Goal: Information Seeking & Learning: Check status

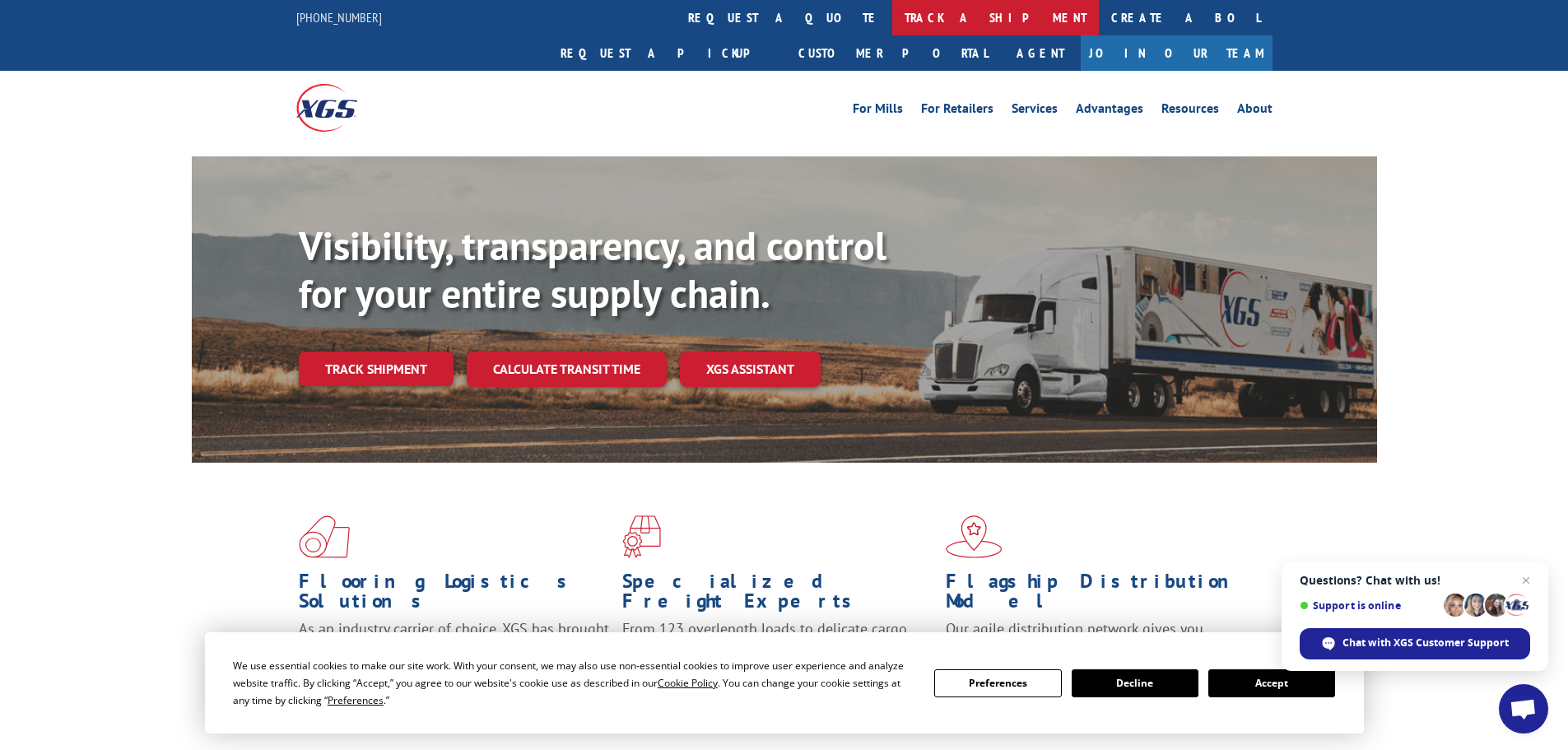
click at [893, 15] on link "track a shipment" at bounding box center [996, 17] width 207 height 36
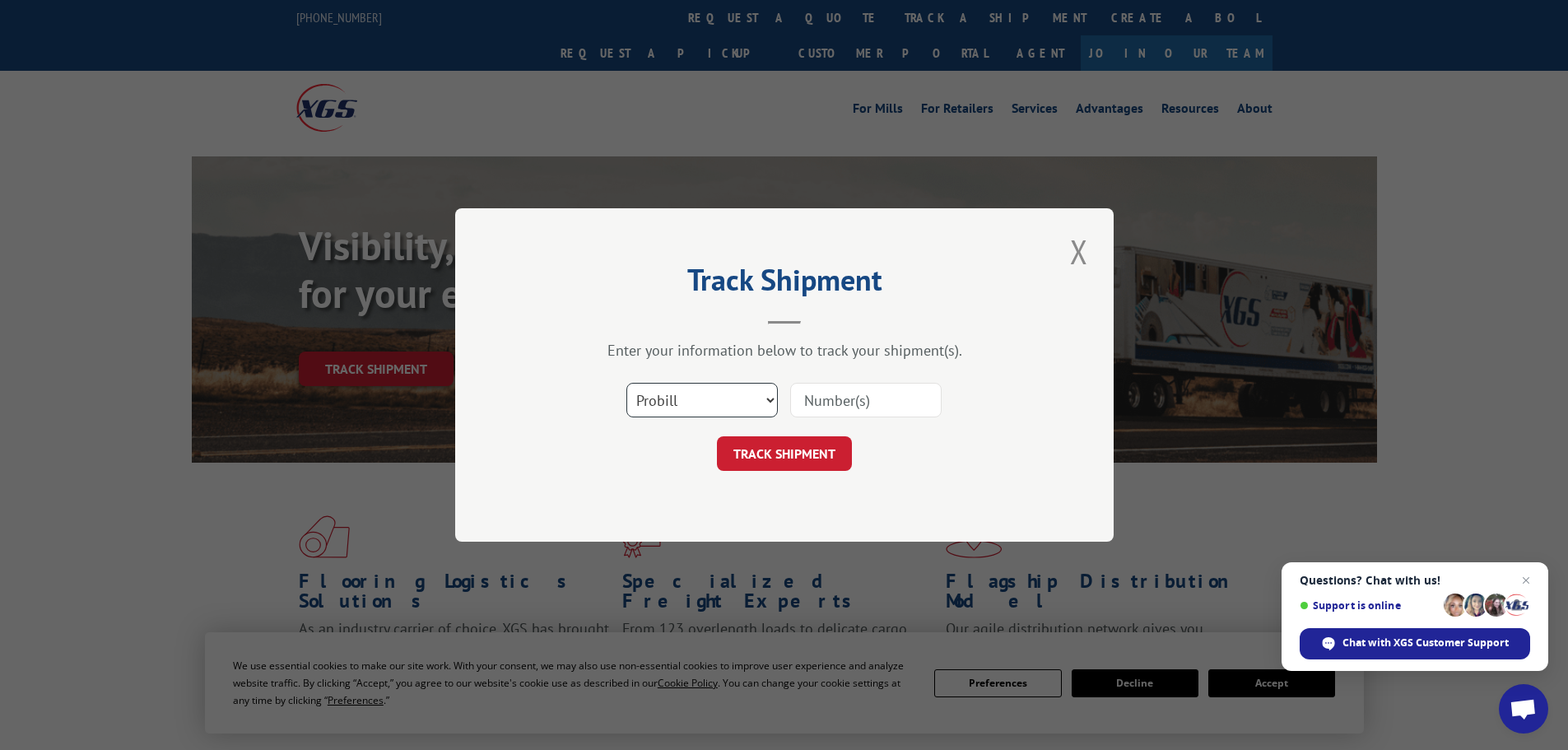
click at [713, 417] on select "Select category... Probill BOL PO" at bounding box center [702, 400] width 151 height 35
select select "bol"
click at [627, 382] on select "Select category... Probill BOL PO" at bounding box center [702, 400] width 151 height 35
paste input "420374"
type input "420374"
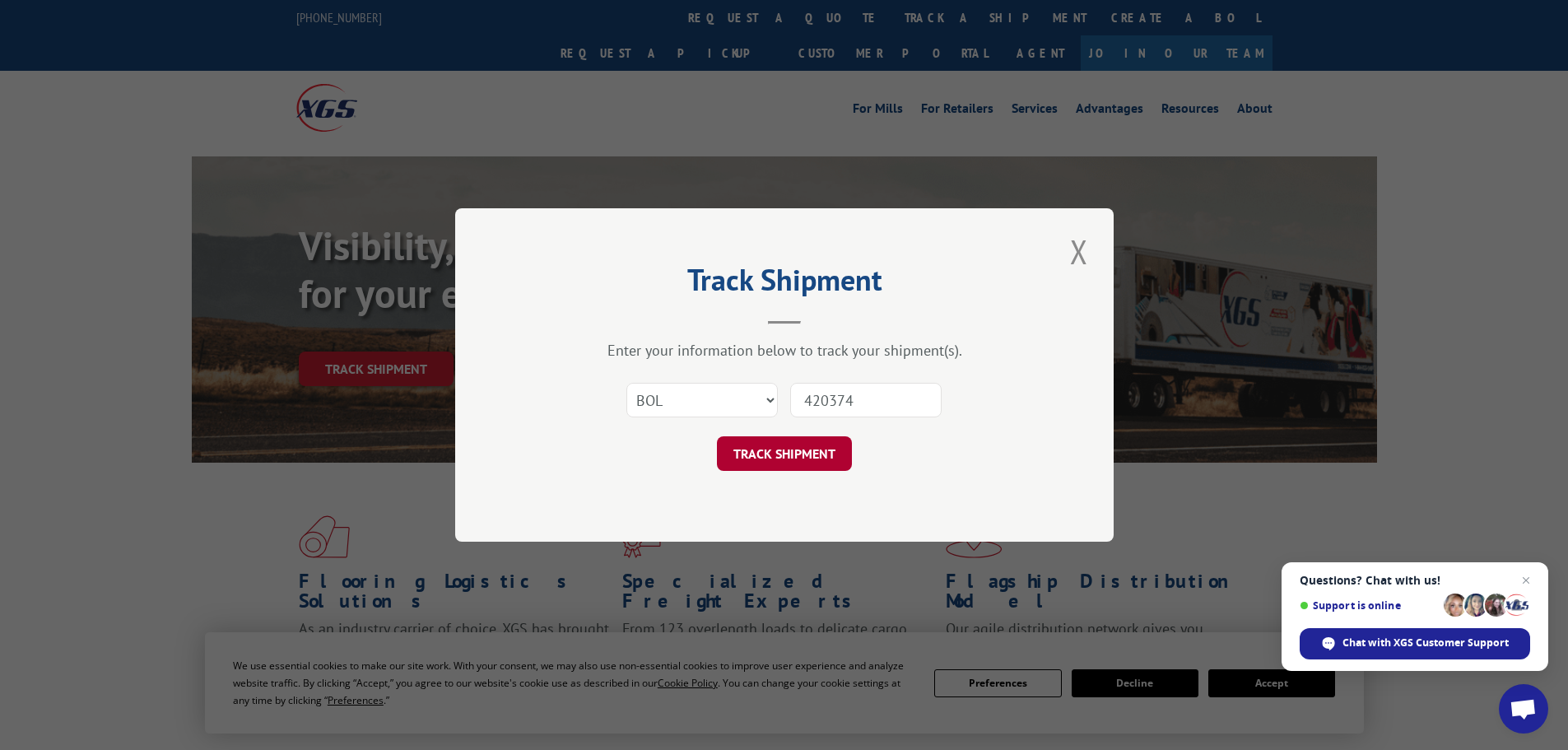
click at [817, 448] on button "TRACK SHIPMENT" at bounding box center [784, 454] width 135 height 35
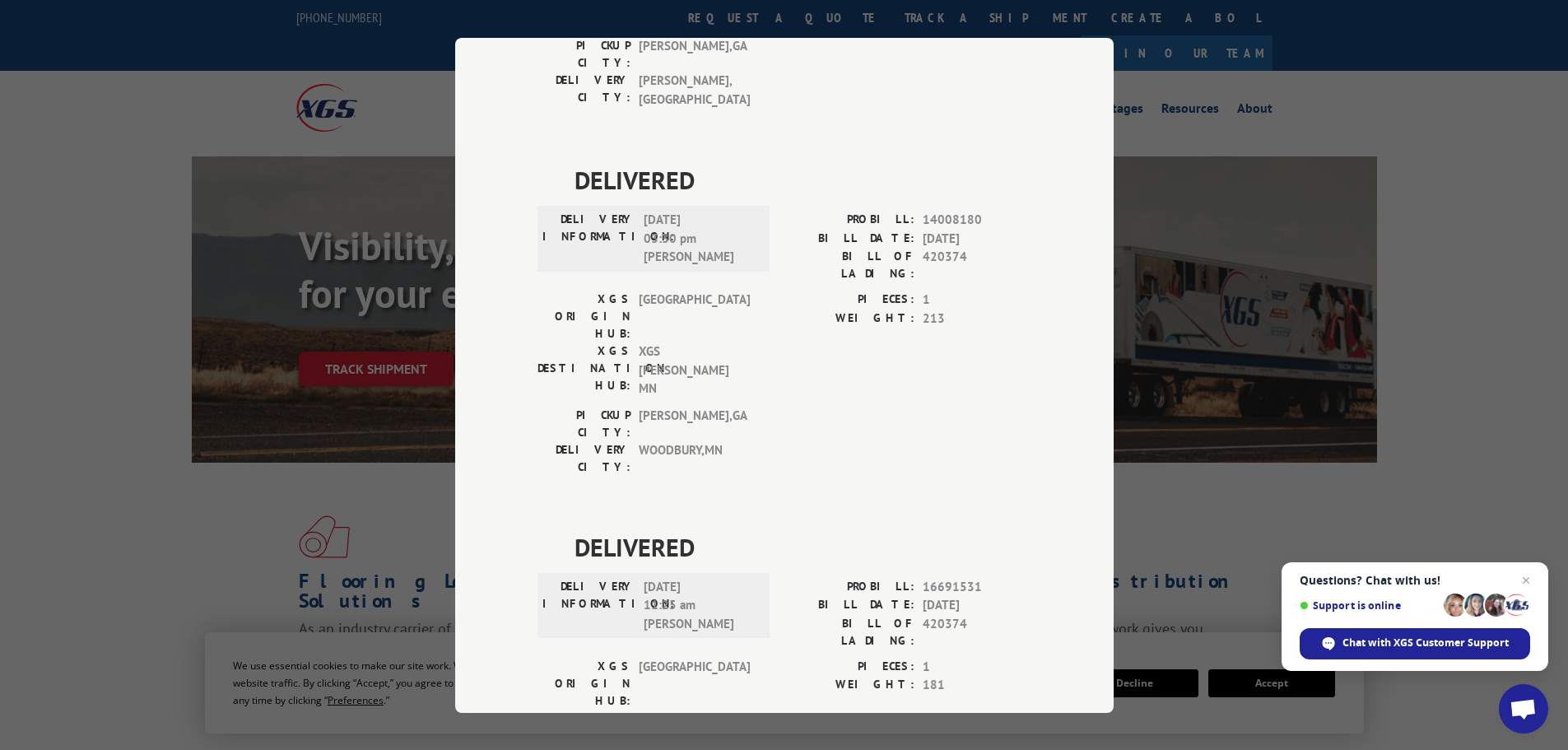
scroll to position [869, 0]
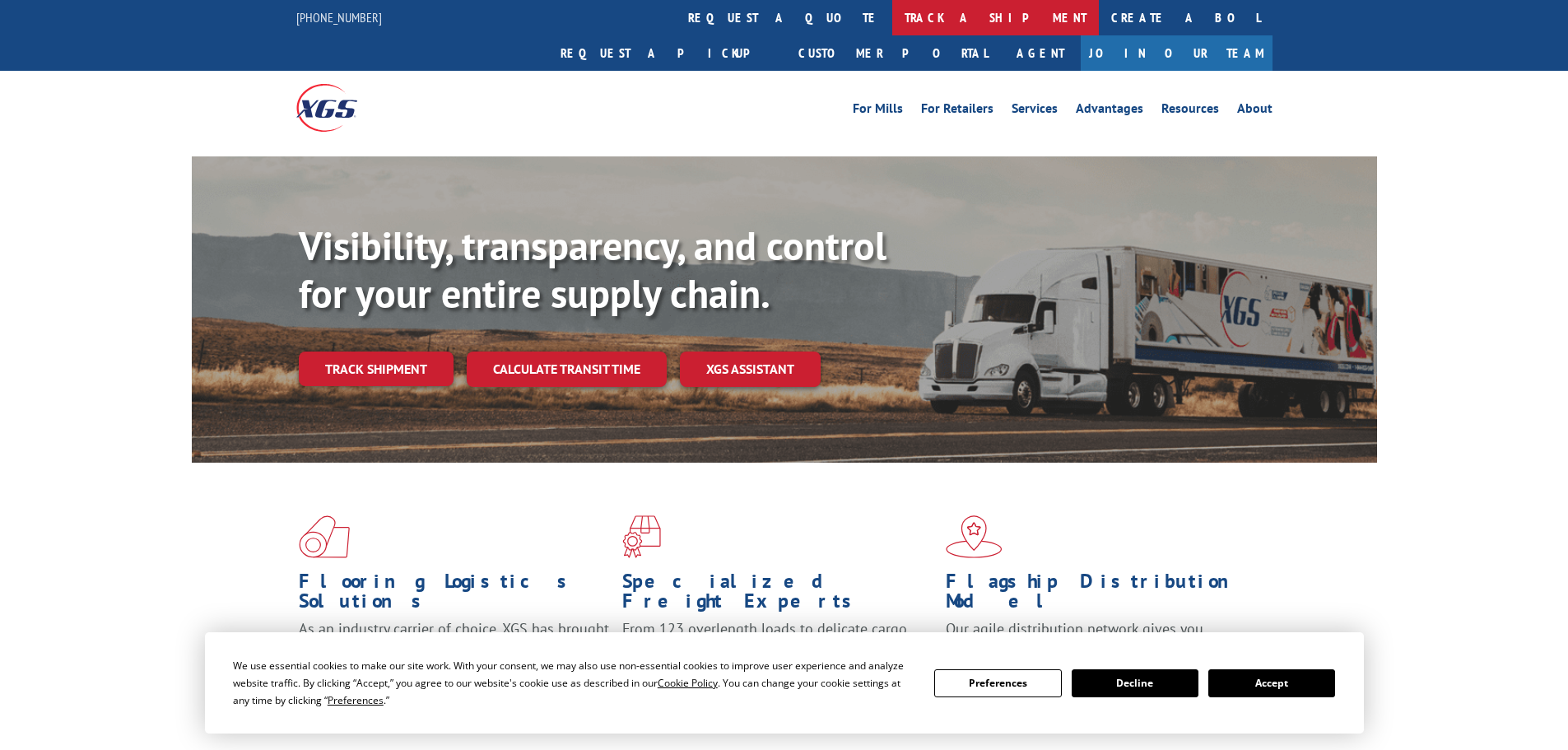
click at [893, 6] on link "track a shipment" at bounding box center [996, 17] width 207 height 36
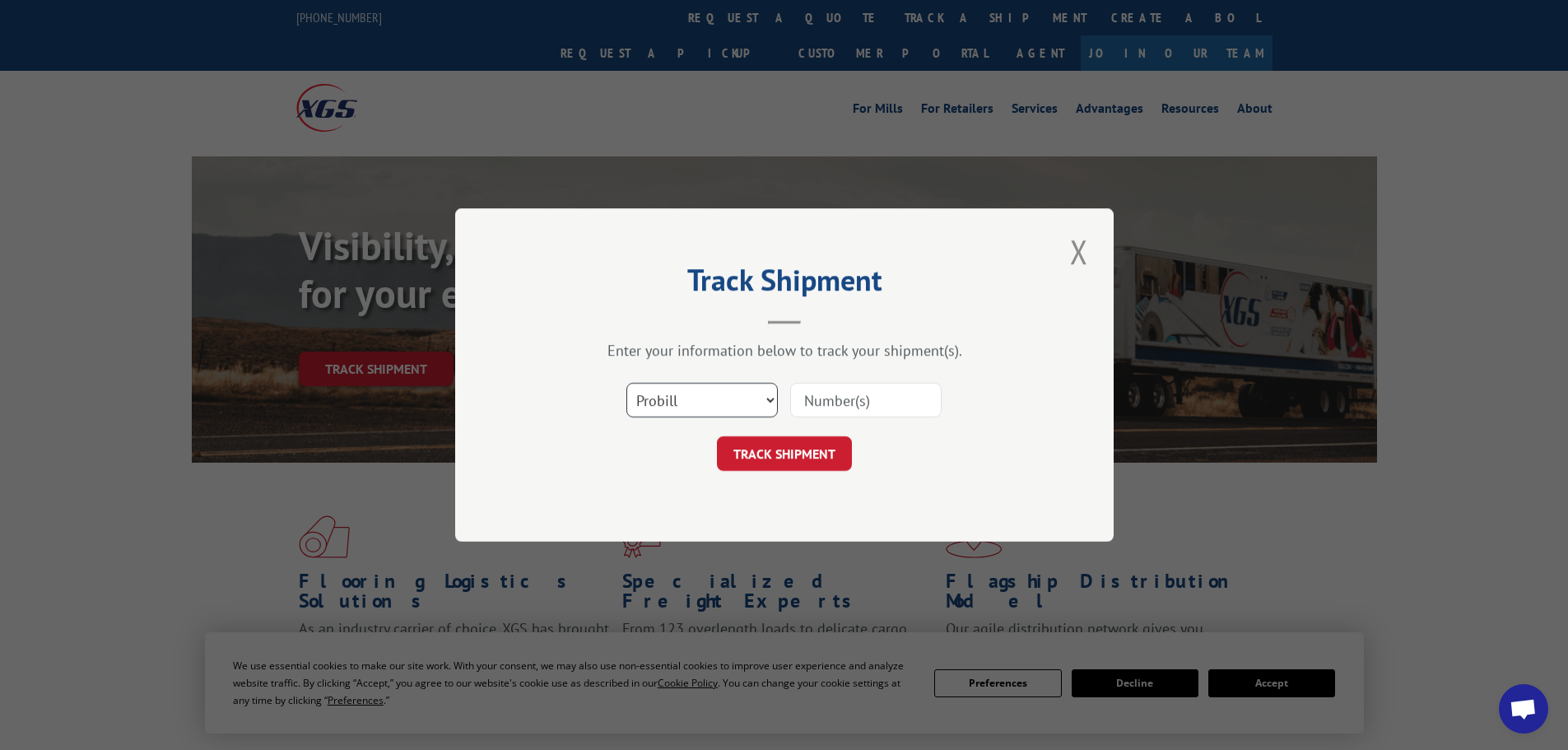
click at [717, 409] on select "Select category... Probill BOL PO" at bounding box center [702, 400] width 151 height 35
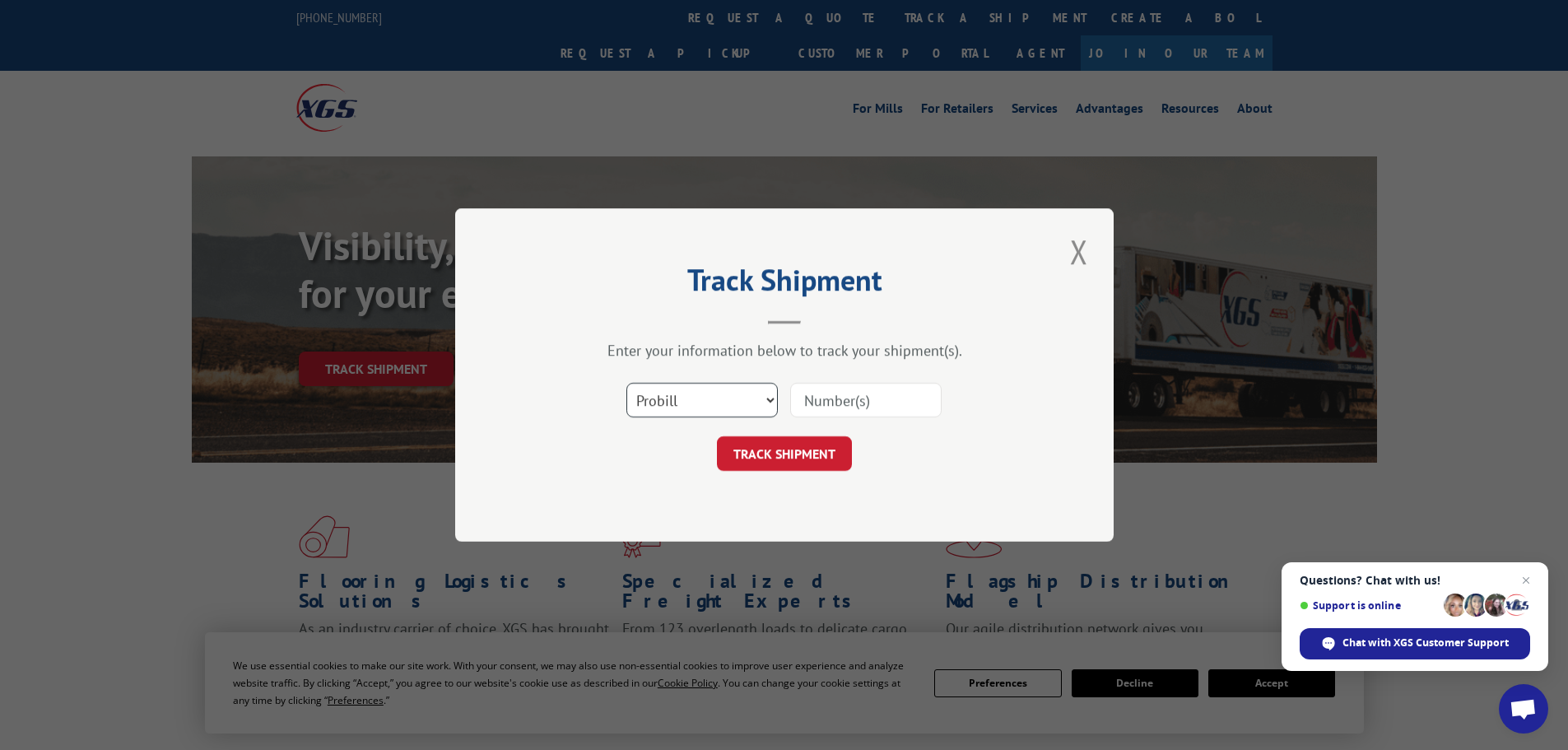
select select "bol"
click at [627, 382] on select "Select category... Probill BOL PO" at bounding box center [702, 400] width 151 height 35
paste input "420439"
type input "420439"
click at [805, 448] on button "TRACK SHIPMENT" at bounding box center [784, 454] width 135 height 35
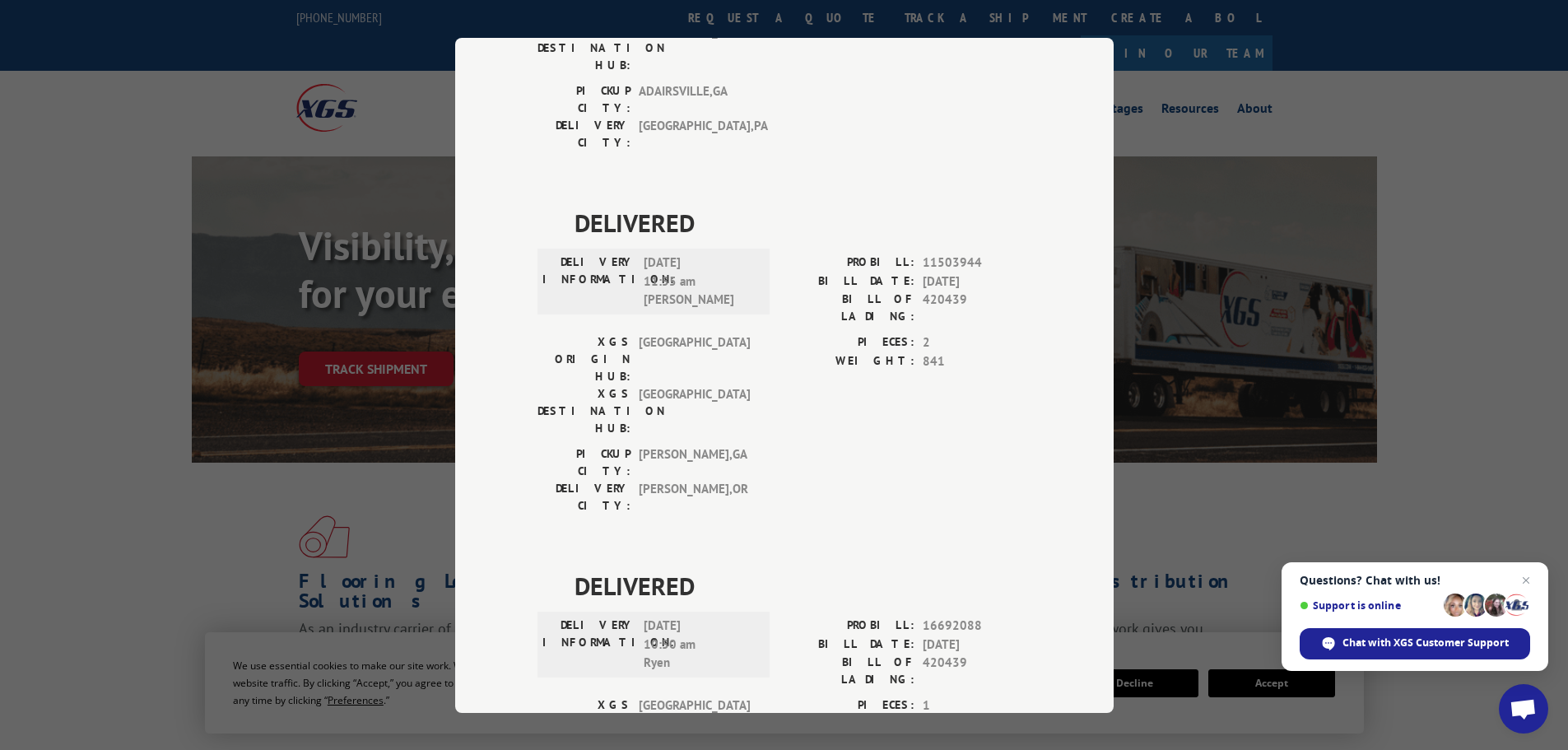
scroll to position [600, 0]
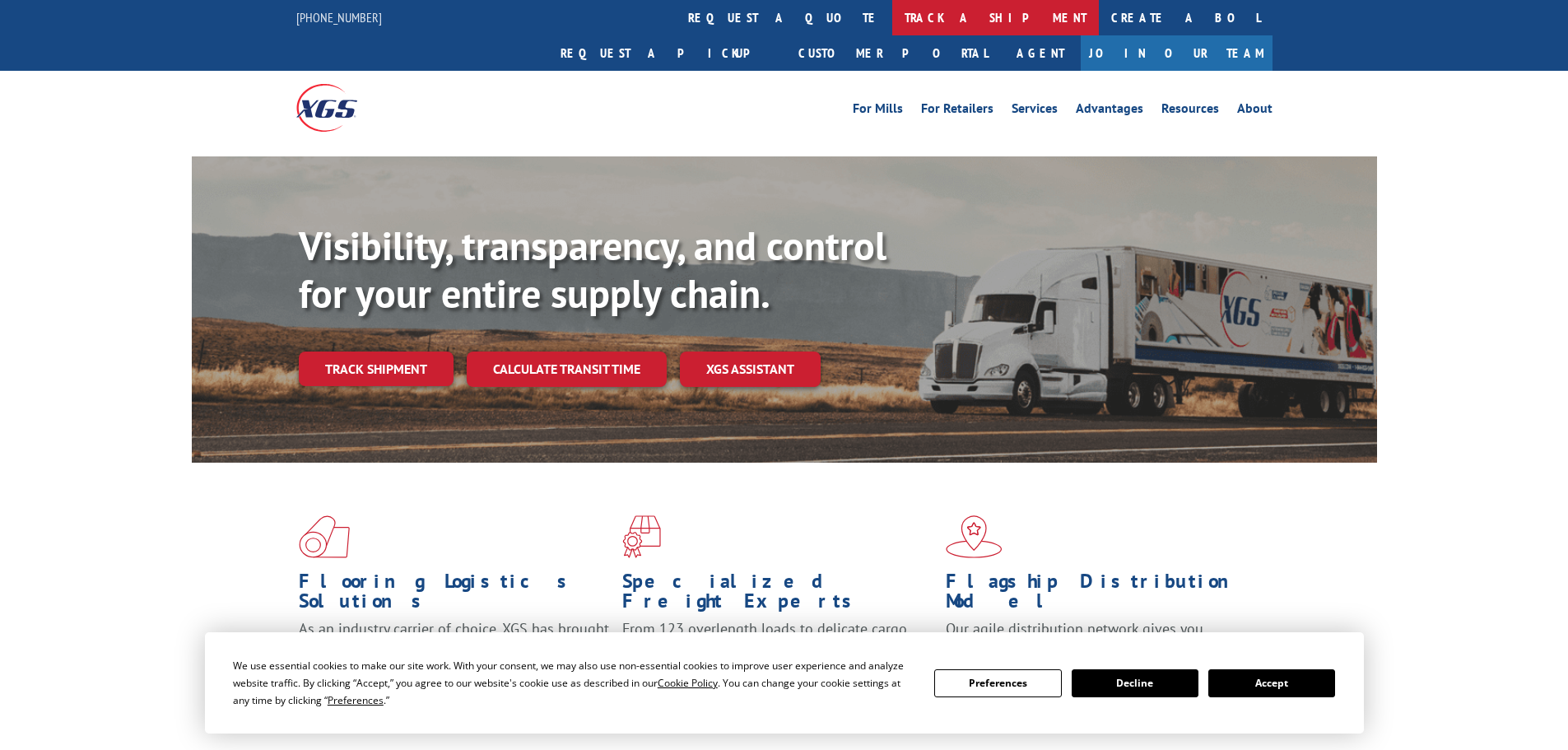
click at [893, 24] on link "track a shipment" at bounding box center [996, 17] width 207 height 36
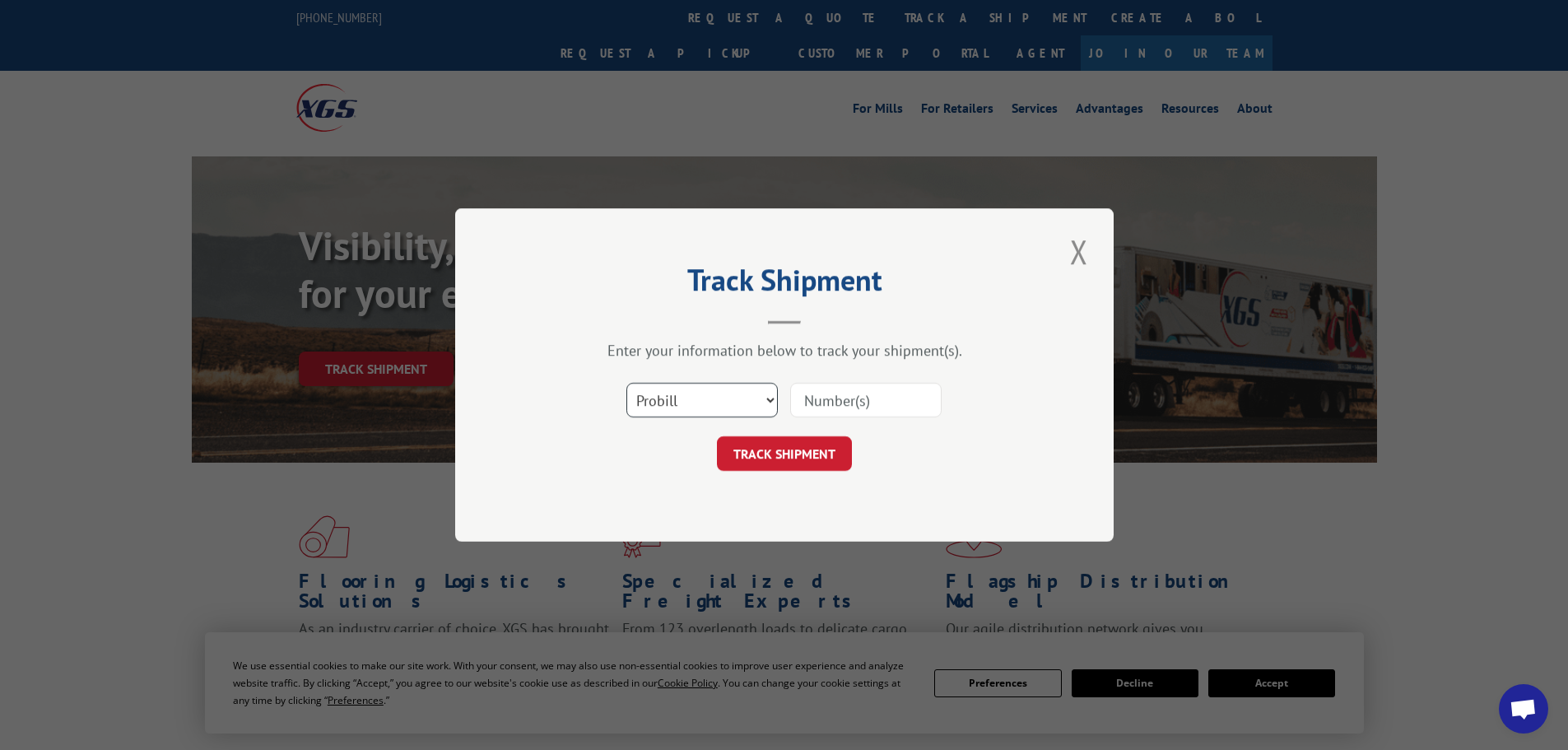
click at [694, 412] on select "Select category... Probill BOL PO" at bounding box center [702, 400] width 151 height 35
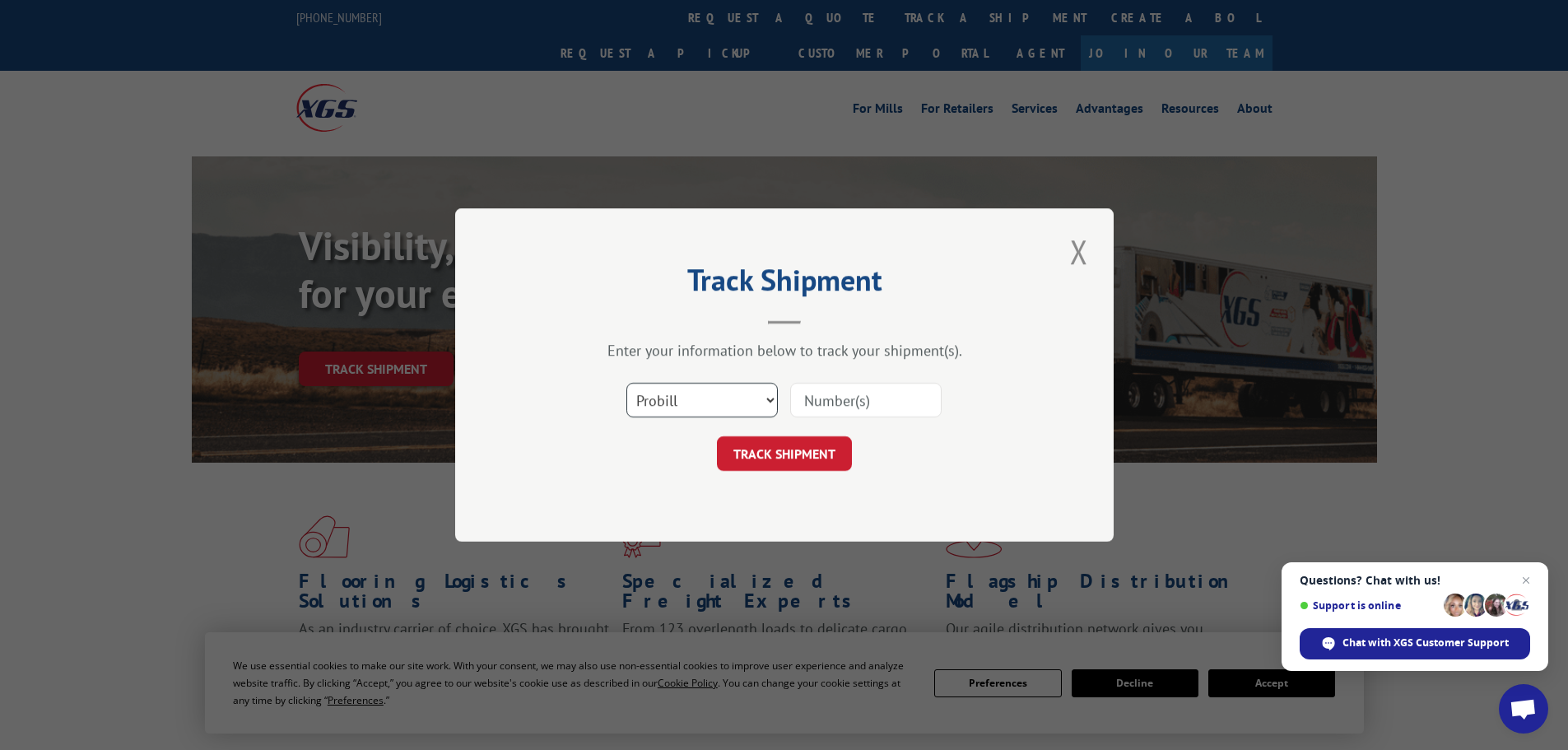
select select "bol"
click at [627, 382] on select "Select category... Probill BOL PO" at bounding box center [702, 400] width 151 height 35
paste input "4846917"
type input "4846917"
click at [814, 441] on button "TRACK SHIPMENT" at bounding box center [784, 454] width 135 height 35
